Goal: Task Accomplishment & Management: Use online tool/utility

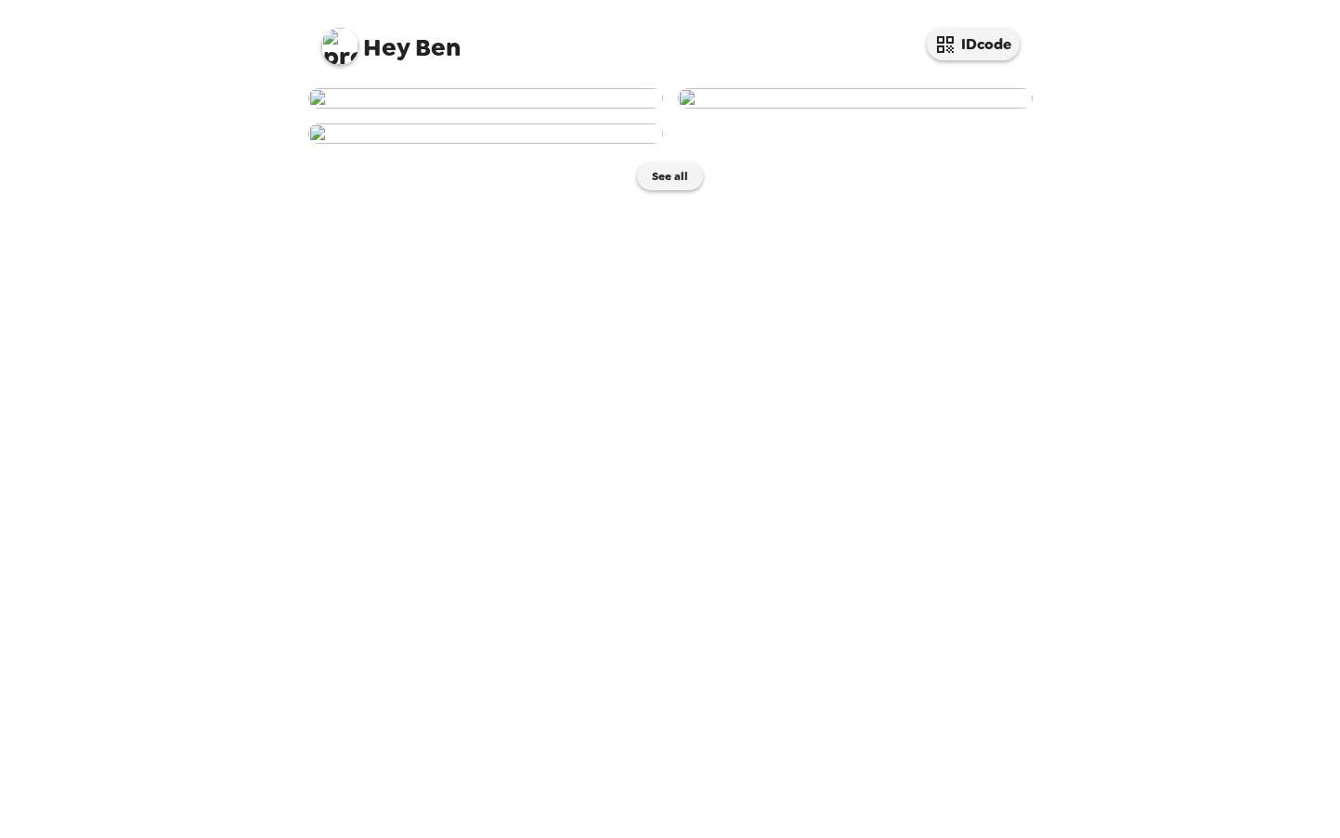
click at [922, 109] on img at bounding box center [855, 98] width 355 height 20
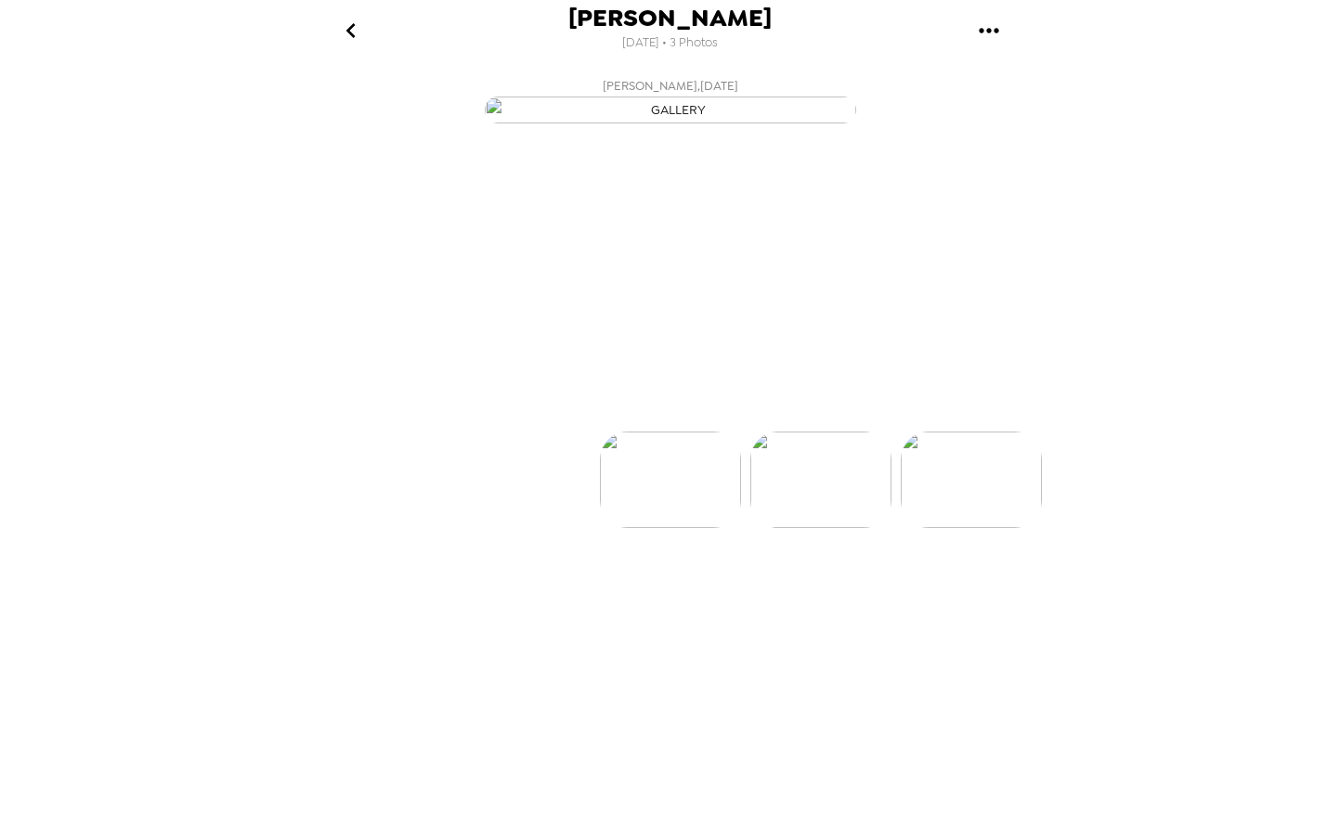
scroll to position [0, 149]
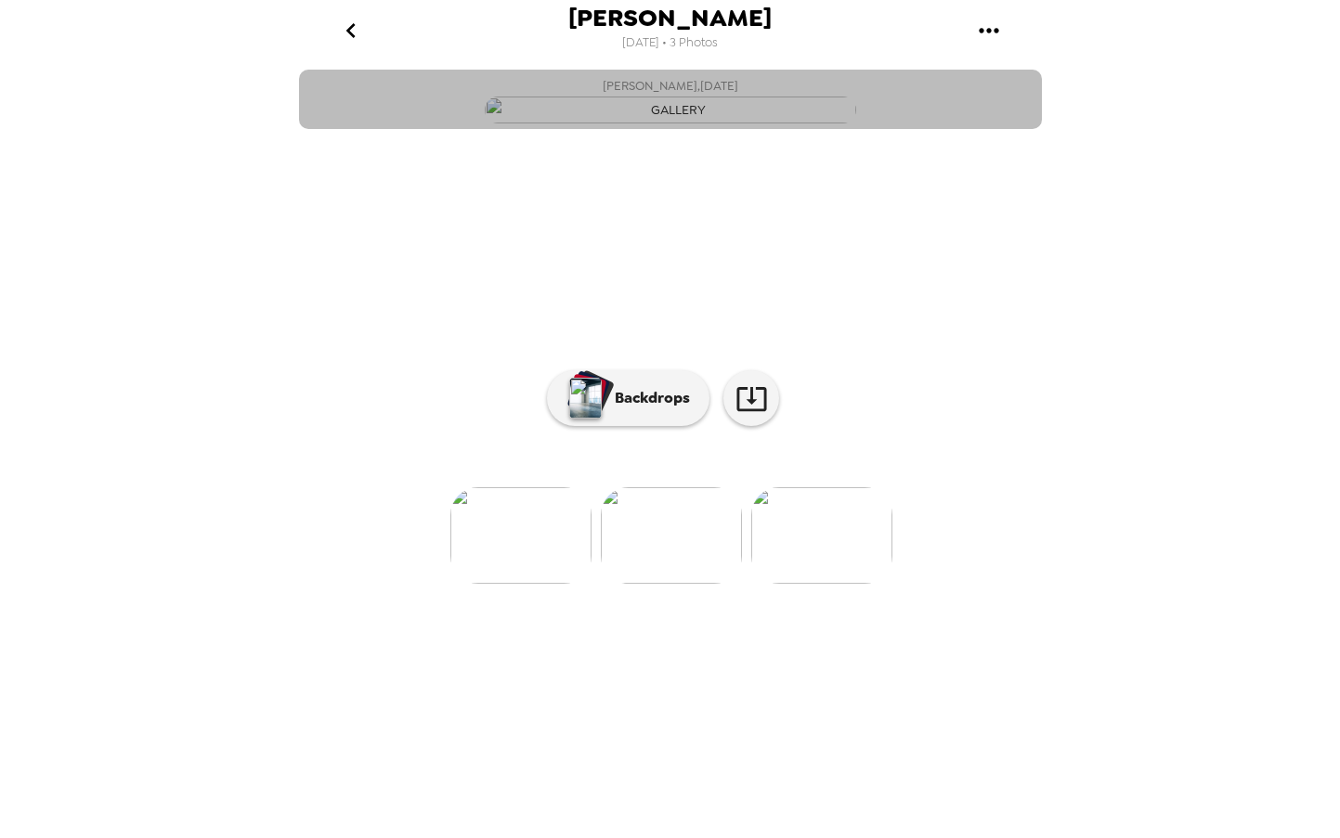
click at [701, 123] on img "button" at bounding box center [670, 110] width 371 height 27
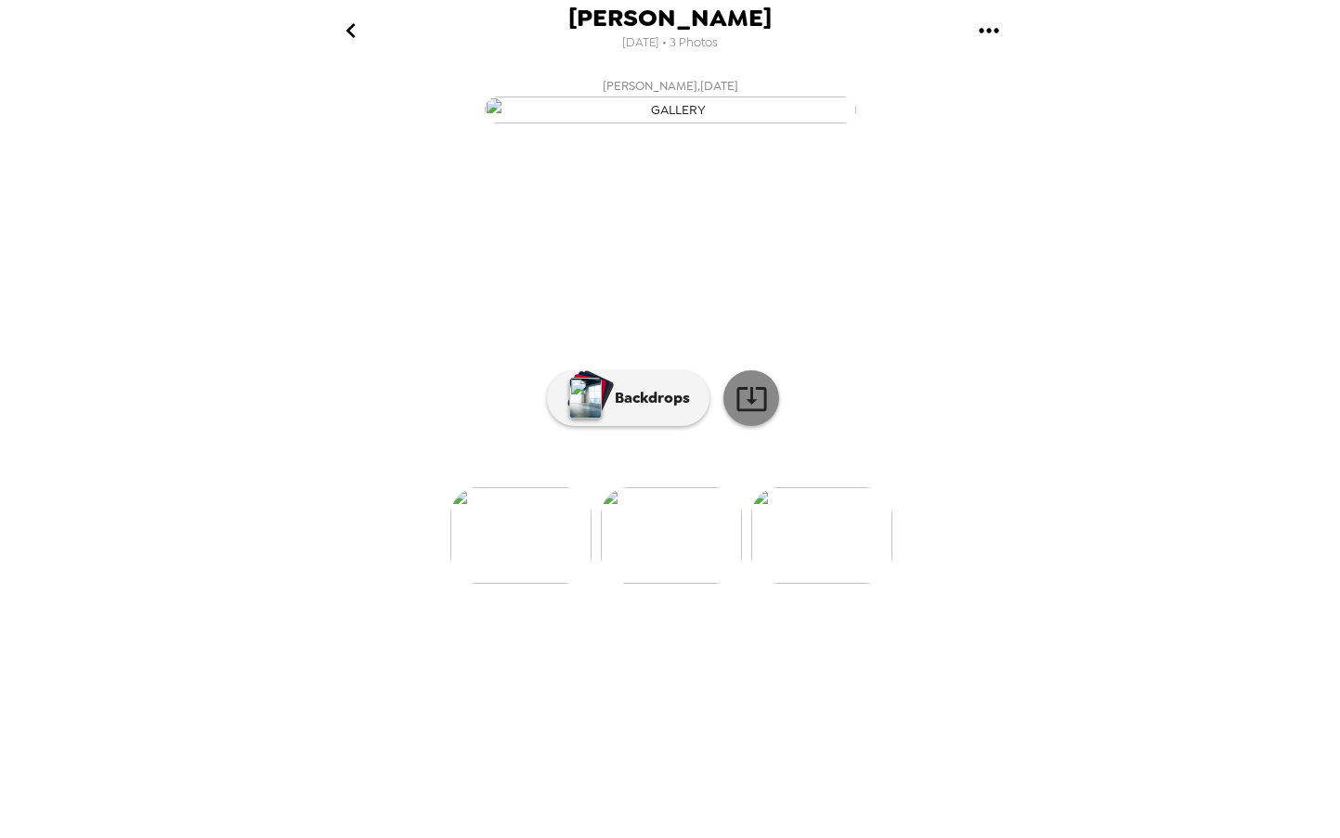
click at [762, 415] on icon at bounding box center [751, 398] width 32 height 32
click at [649, 409] on p "Backdrops" at bounding box center [647, 398] width 84 height 22
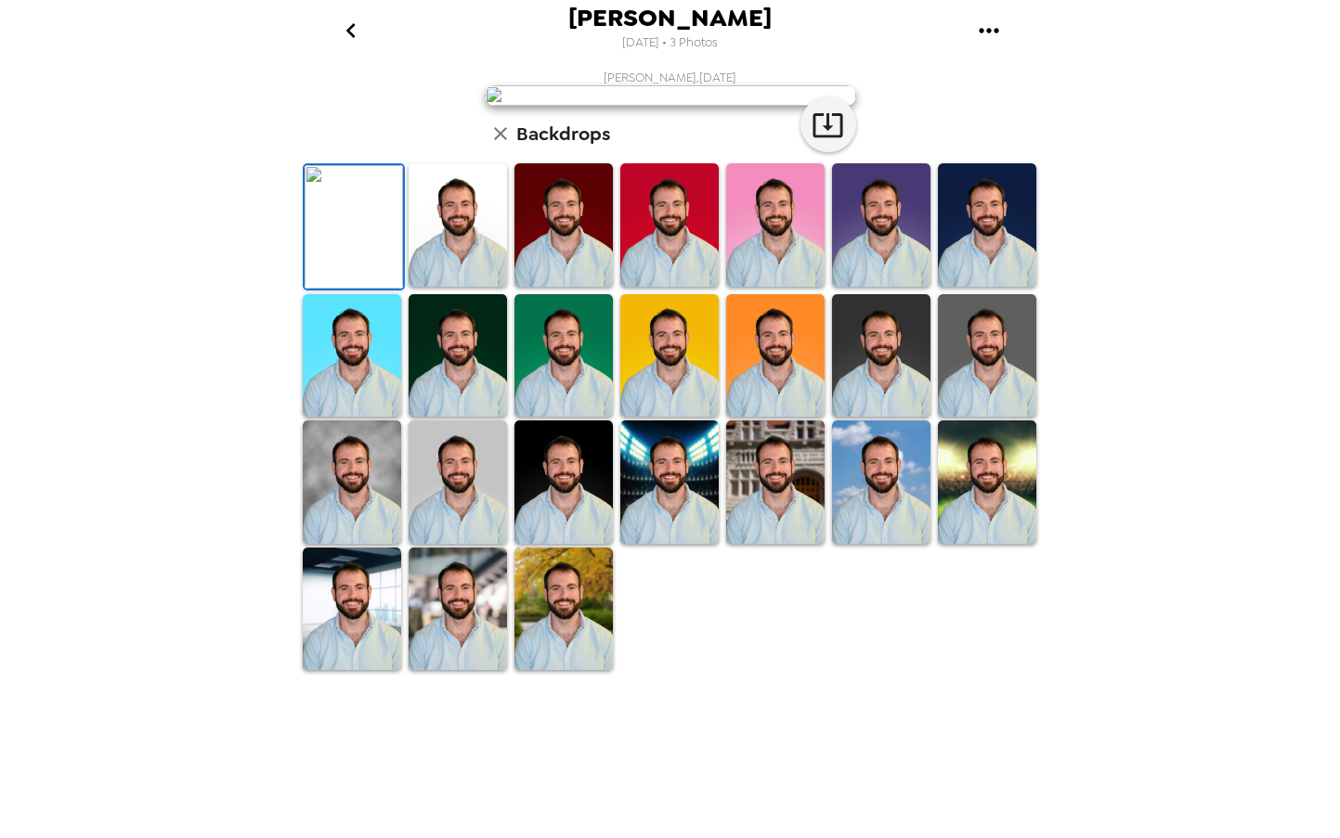
scroll to position [278, 0]
click at [563, 671] on img at bounding box center [563, 609] width 98 height 123
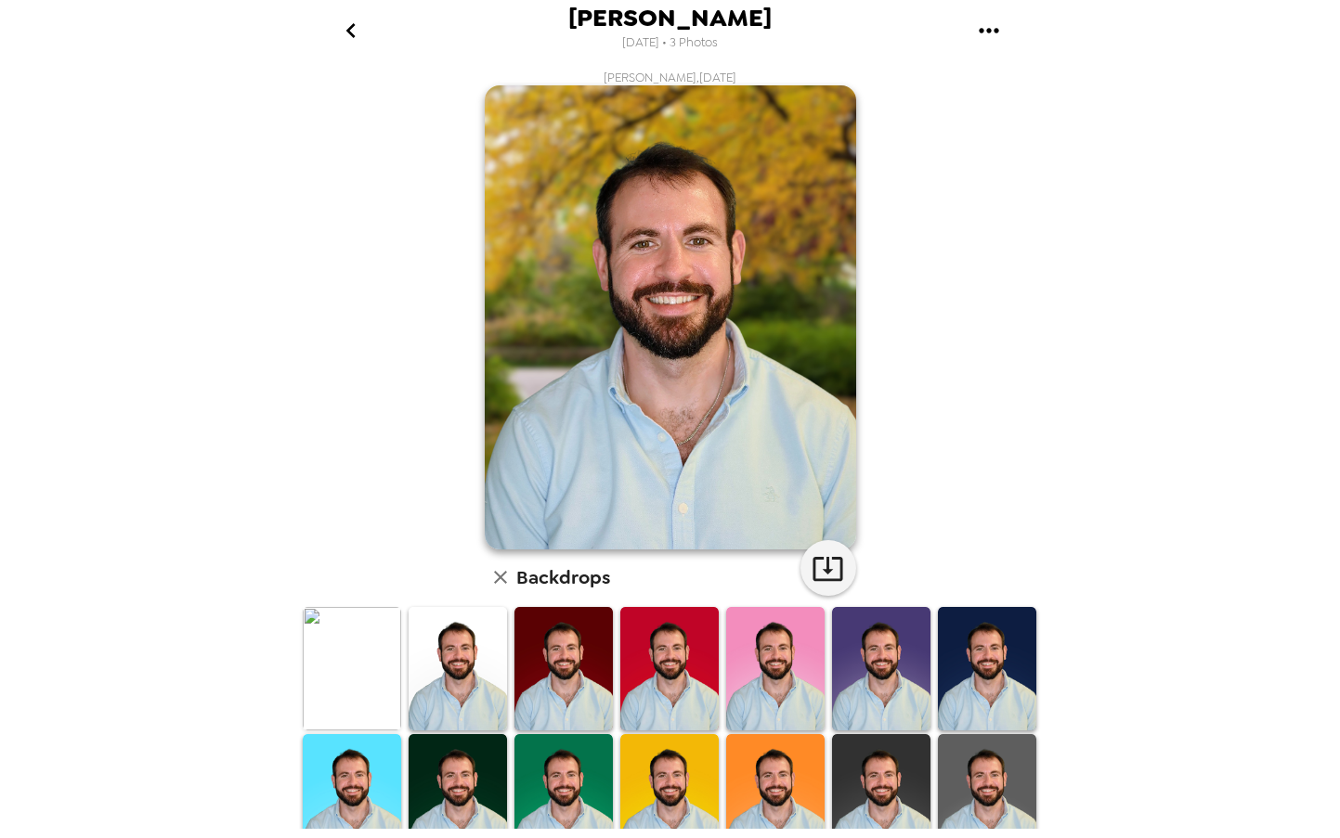
scroll to position [277, 0]
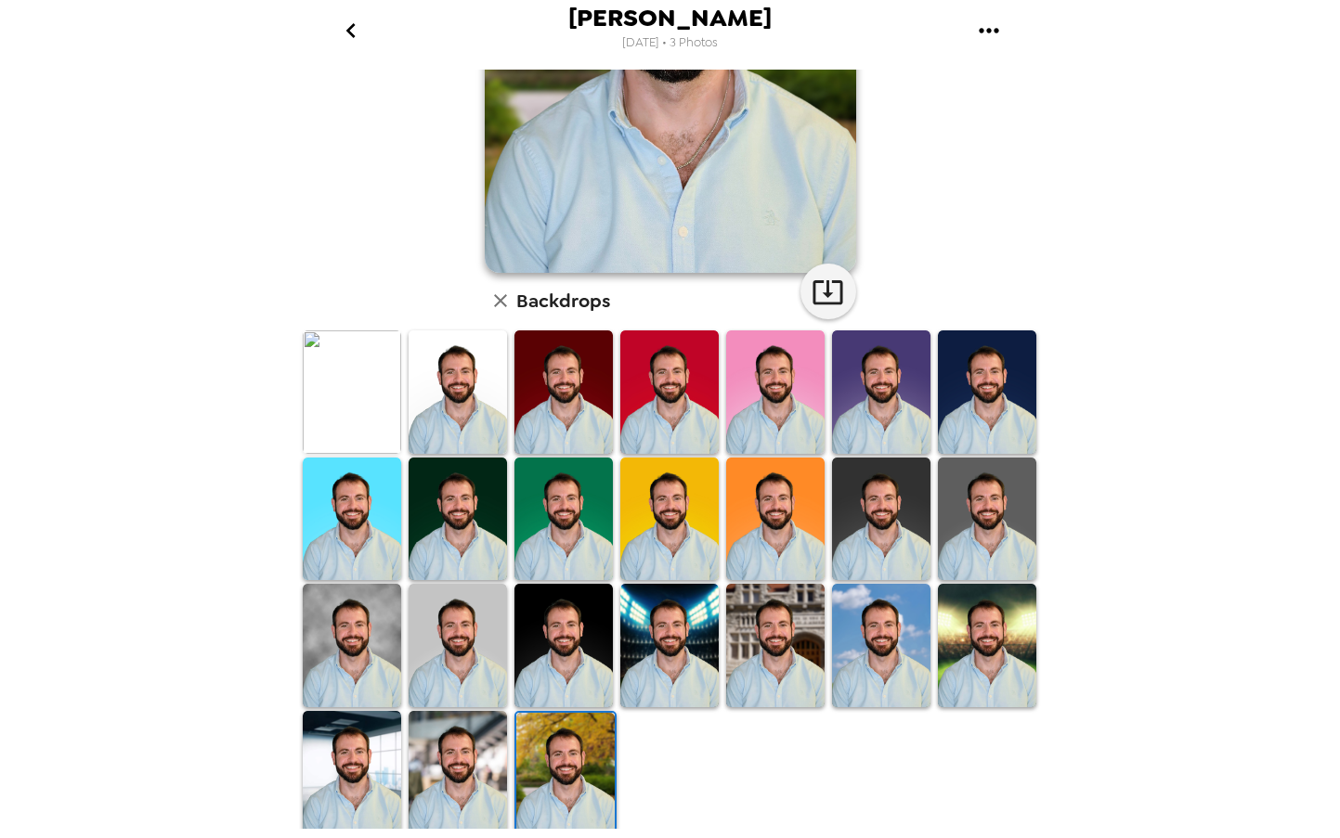
click at [355, 522] on img at bounding box center [352, 519] width 98 height 123
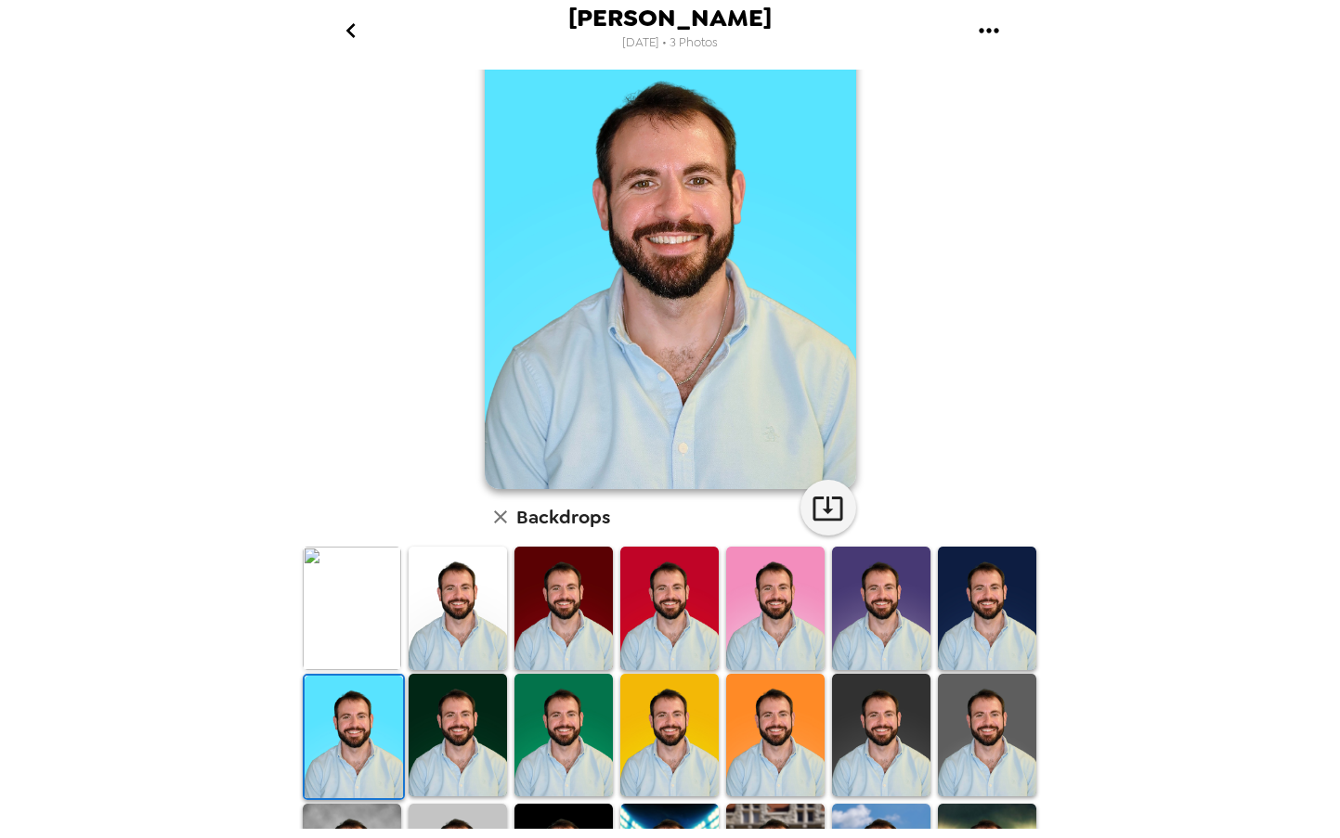
scroll to position [0, 0]
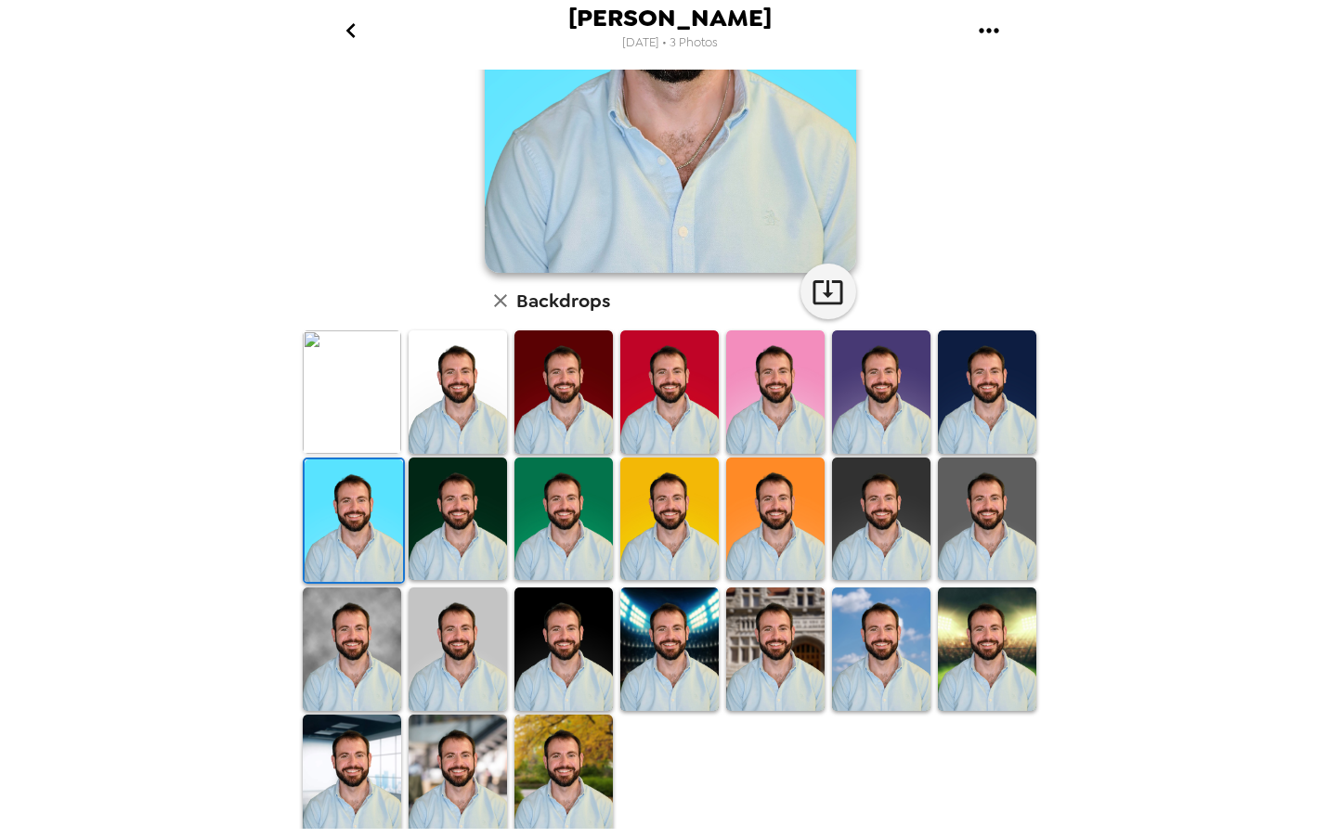
click at [329, 651] on img at bounding box center [352, 649] width 98 height 123
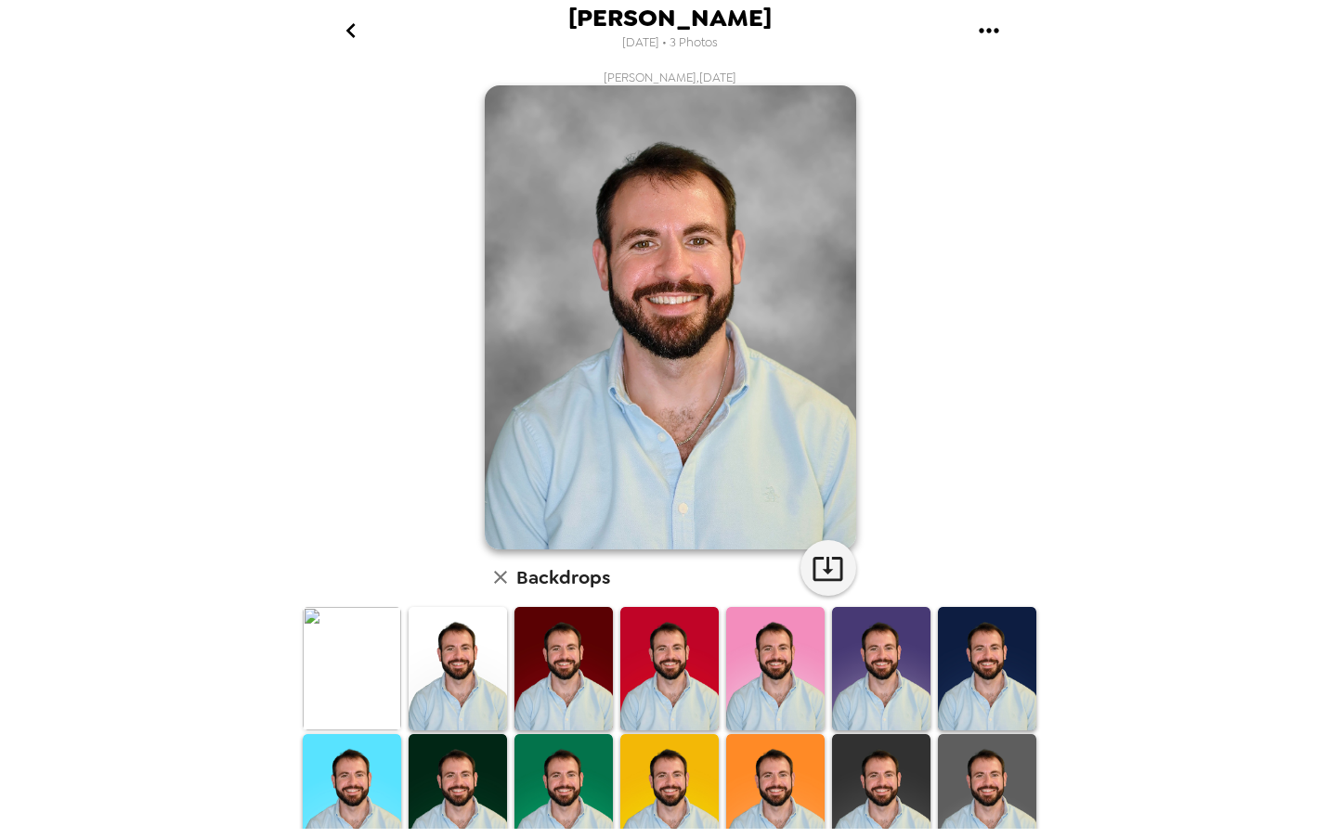
scroll to position [277, 0]
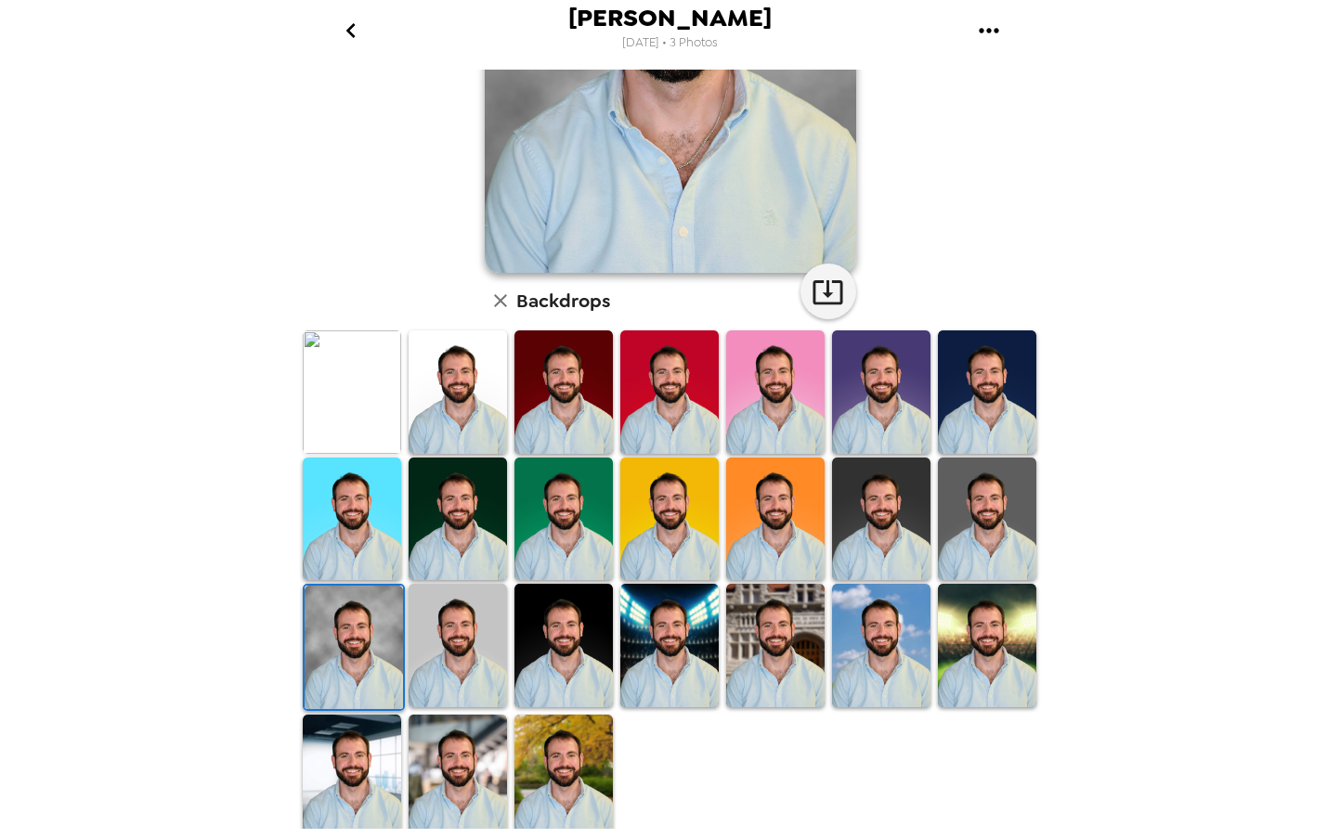
click at [588, 489] on img at bounding box center [563, 519] width 98 height 123
